Goal: Check status

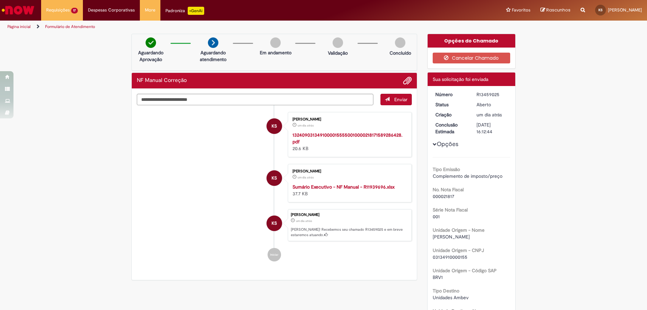
scroll to position [34, 0]
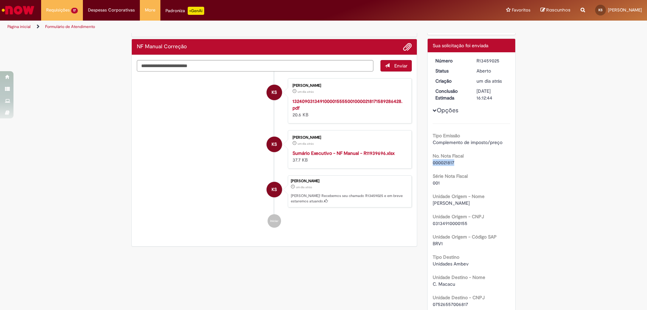
drag, startPoint x: 459, startPoint y: 162, endPoint x: 432, endPoint y: 162, distance: 27.7
click at [433, 162] on div "000021817" at bounding box center [472, 162] width 78 height 7
copy span "000021817"
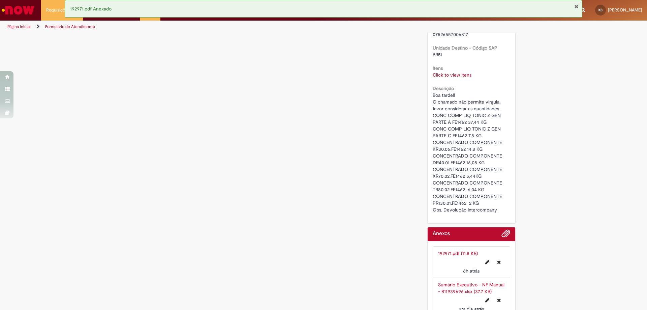
scroll to position [202, 0]
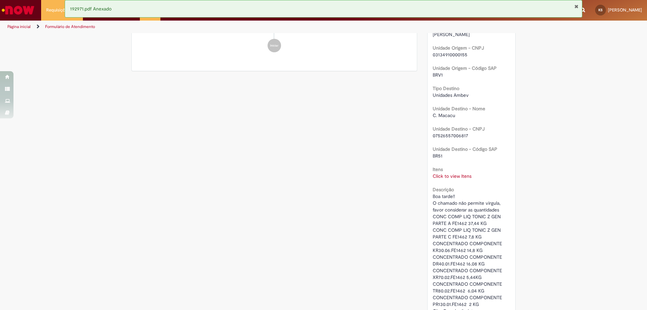
click at [360, 194] on div "Verificar Código de Barras Aguardando Aprovação Aguardando atendimento Em andam…" at bounding box center [323, 128] width 394 height 594
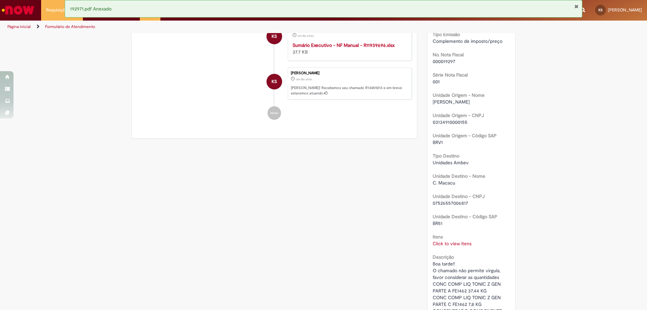
scroll to position [67, 0]
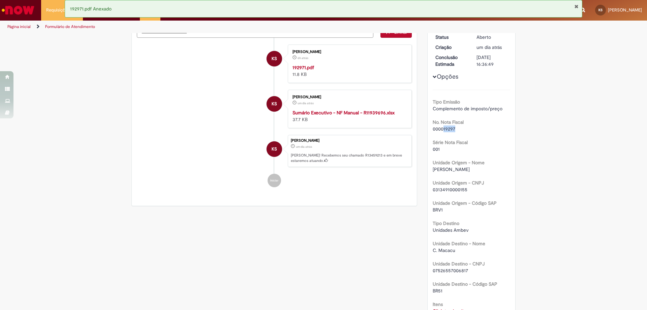
drag, startPoint x: 457, startPoint y: 130, endPoint x: 442, endPoint y: 126, distance: 15.7
click at [442, 126] on div "000019297" at bounding box center [472, 128] width 78 height 7
copy span "19297"
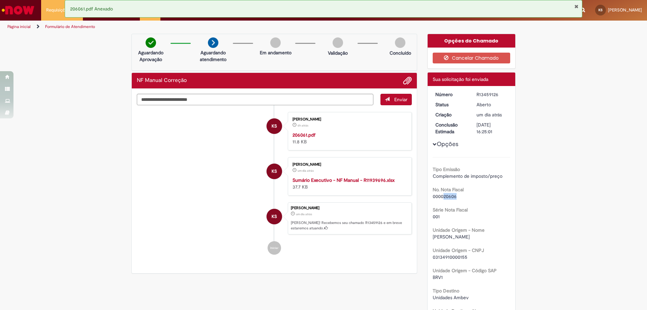
drag, startPoint x: 458, startPoint y: 198, endPoint x: 441, endPoint y: 195, distance: 16.6
click at [441, 195] on div "000020606" at bounding box center [472, 196] width 78 height 7
copy span "20606"
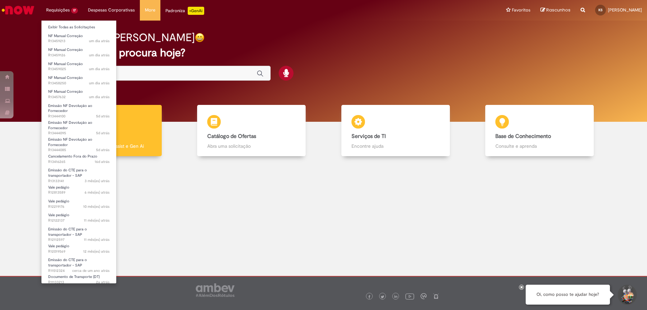
click at [59, 6] on li "Requisições 17 Exibir Todas as Solicitações NF Manual Correção um dia atrás um …" at bounding box center [62, 10] width 42 height 20
click at [72, 38] on span "NF Manual Correção" at bounding box center [65, 35] width 35 height 5
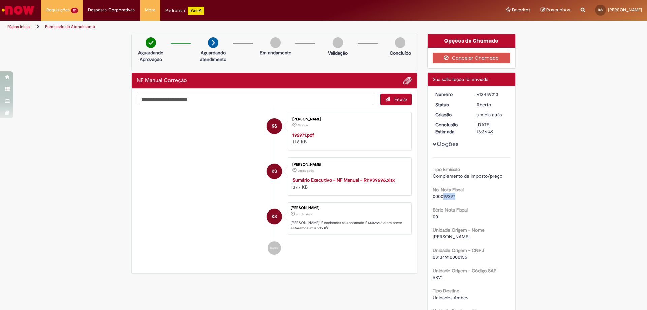
drag, startPoint x: 456, startPoint y: 196, endPoint x: 442, endPoint y: 196, distance: 13.5
click at [442, 196] on div "000019297" at bounding box center [472, 196] width 78 height 7
copy span "19297"
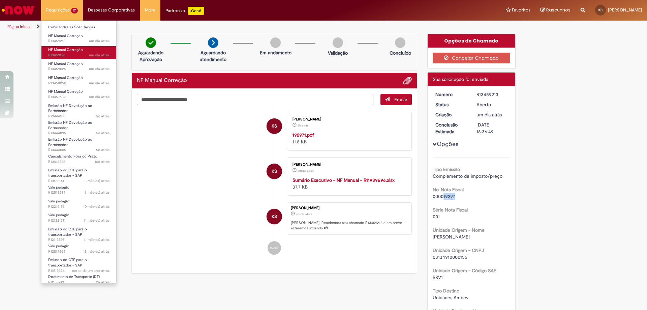
click at [71, 57] on span "um dia atrás um dia atrás R13459126" at bounding box center [78, 55] width 61 height 5
click at [63, 9] on li "Requisições 17 Exibir Todas as Solicitações NF Manual Correção um dia atrás um …" at bounding box center [62, 10] width 42 height 20
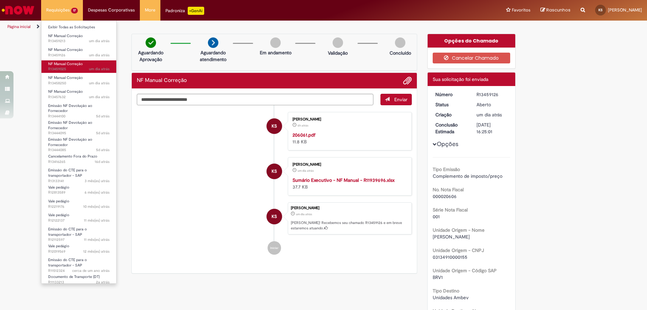
click at [63, 67] on span "um dia atrás um dia atrás R13459025" at bounding box center [78, 68] width 61 height 5
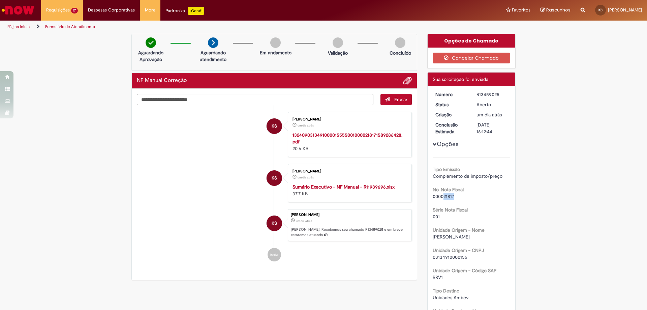
drag, startPoint x: 453, startPoint y: 196, endPoint x: 441, endPoint y: 194, distance: 12.2
click at [441, 194] on div "000021817" at bounding box center [472, 196] width 78 height 7
copy span "21817"
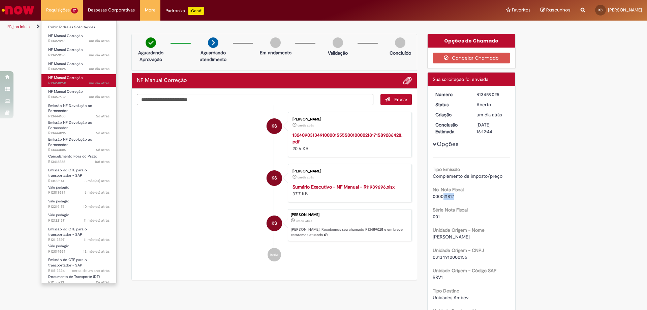
click at [70, 84] on span "um dia atrás um dia atrás R13458250" at bounding box center [78, 83] width 61 height 5
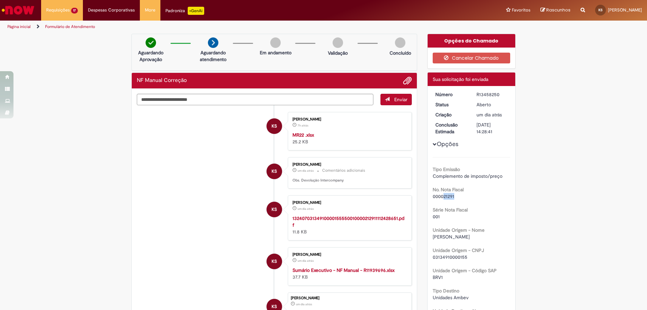
drag, startPoint x: 446, startPoint y: 197, endPoint x: 441, endPoint y: 196, distance: 5.1
click at [441, 196] on div "000021291" at bounding box center [472, 196] width 78 height 7
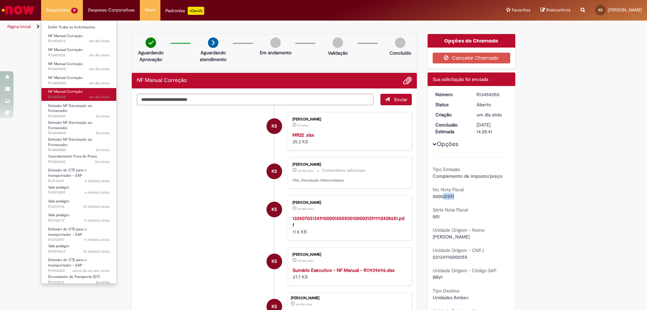
click at [64, 91] on span "NF Manual Correção" at bounding box center [65, 91] width 35 height 5
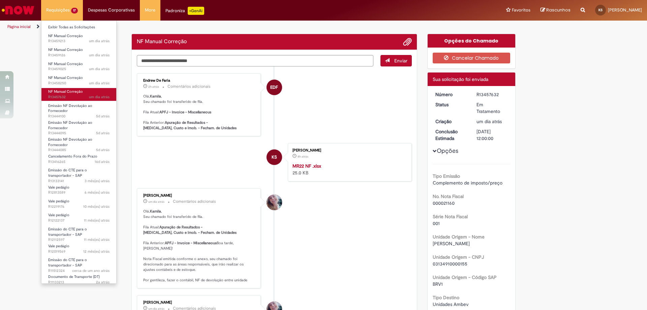
click at [64, 91] on span "NF Manual Correção" at bounding box center [65, 91] width 35 height 5
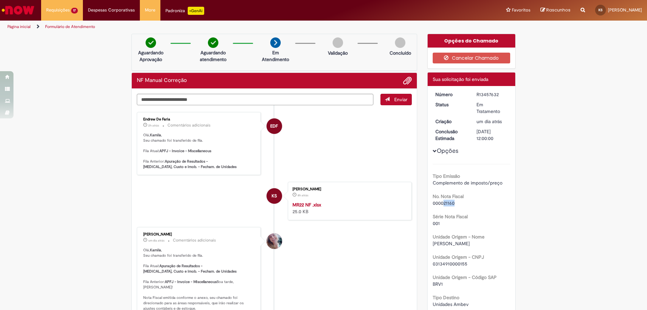
drag, startPoint x: 456, startPoint y: 205, endPoint x: 440, endPoint y: 204, distance: 15.9
click at [440, 204] on div "000021160" at bounding box center [472, 203] width 78 height 7
copy span "21160"
